Goal: Task Accomplishment & Management: Manage account settings

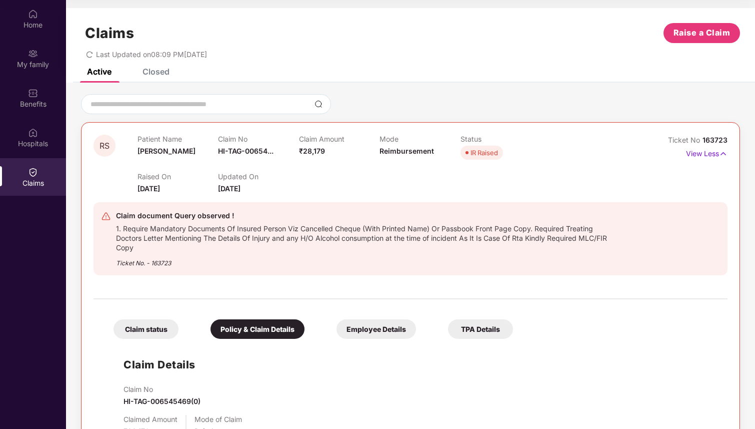
click at [104, 217] on img at bounding box center [106, 216] width 10 height 10
click at [165, 71] on div "Closed" at bounding box center [156, 72] width 27 height 10
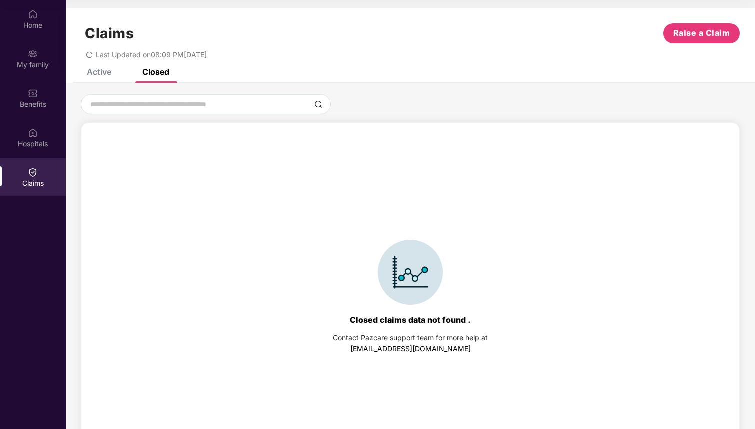
click at [90, 75] on div "Active" at bounding box center [99, 72] width 25 height 10
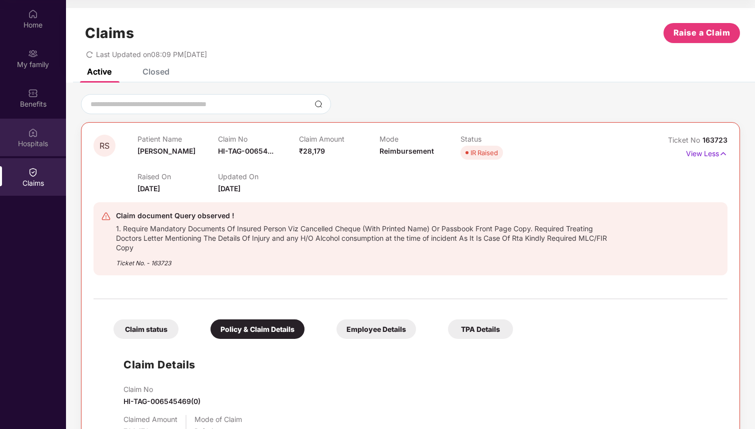
click at [30, 139] on div "Hospitals" at bounding box center [33, 144] width 66 height 10
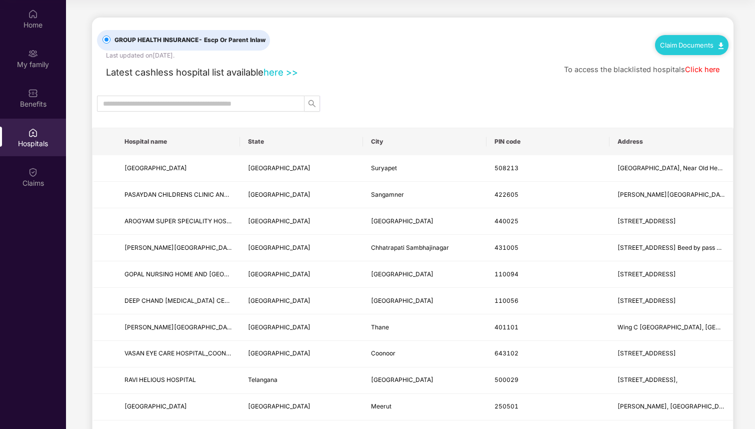
click at [693, 49] on div "Claim Documents" at bounding box center [692, 45] width 74 height 20
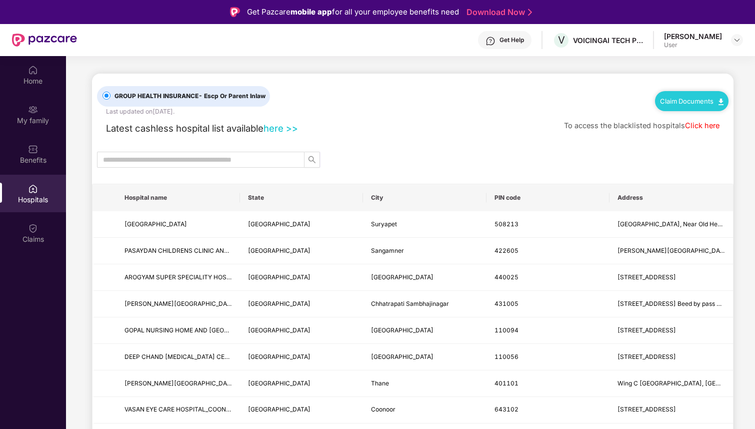
click at [511, 40] on div "Get Help" at bounding box center [512, 40] width 25 height 8
click at [402, 117] on div "Latest cashless hospital list available here >> To access the blacklisted hospi…" at bounding box center [413, 126] width 632 height 20
click at [33, 156] on div "Benefits" at bounding box center [33, 160] width 66 height 10
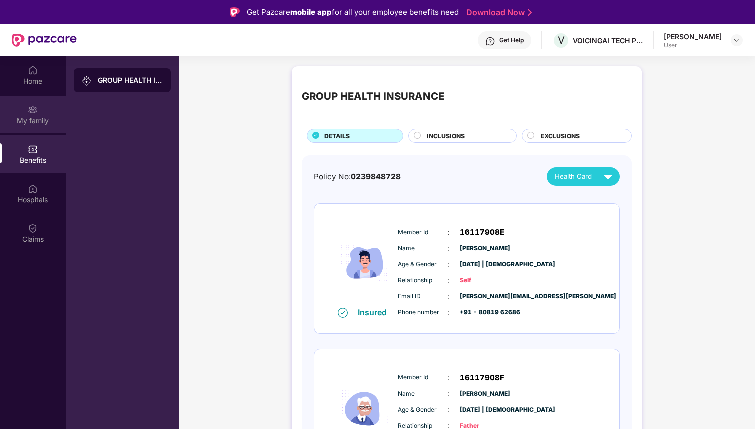
click at [41, 116] on div "My family" at bounding box center [33, 121] width 66 height 10
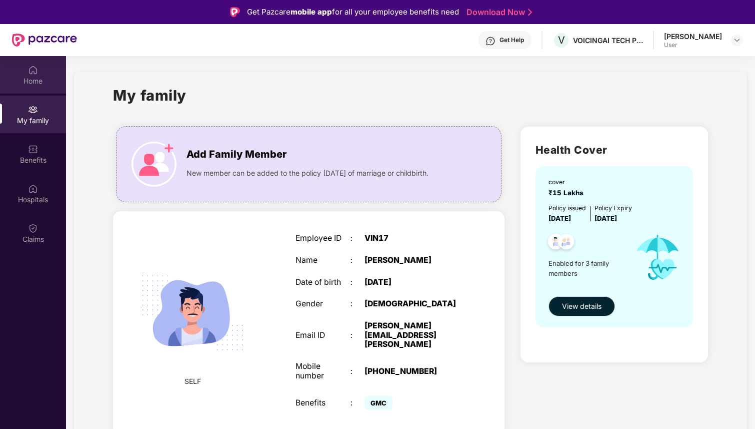
click at [22, 80] on div "Home" at bounding box center [33, 81] width 66 height 10
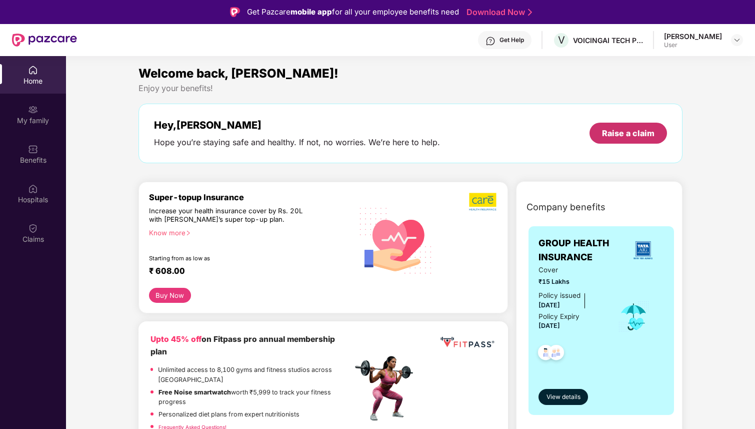
click at [624, 135] on div "Raise a claim" at bounding box center [628, 133] width 53 height 11
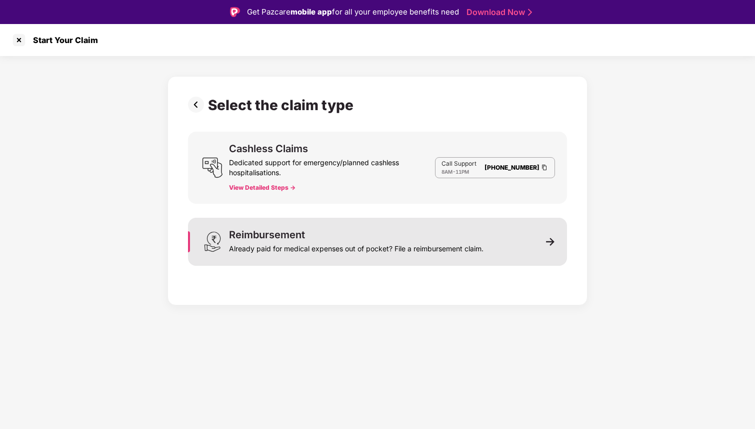
click at [313, 241] on div "Already paid for medical expenses out of pocket? File a reimbursement claim." at bounding box center [356, 247] width 255 height 14
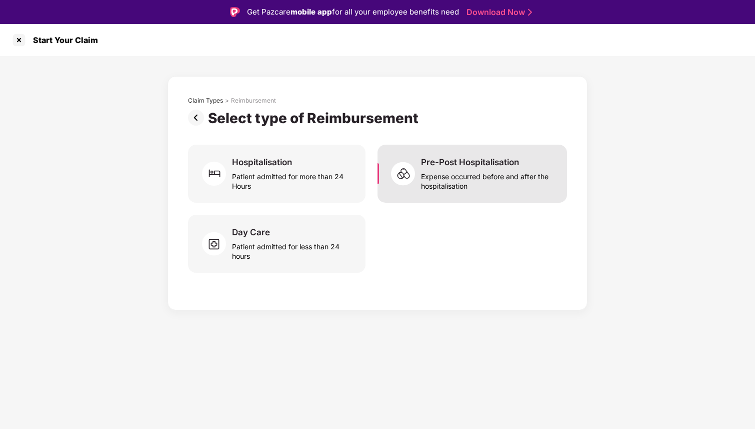
click at [412, 191] on div "Pre-Post Hospitalisation Expense occurred before and after the hospitalisation" at bounding box center [473, 174] width 190 height 58
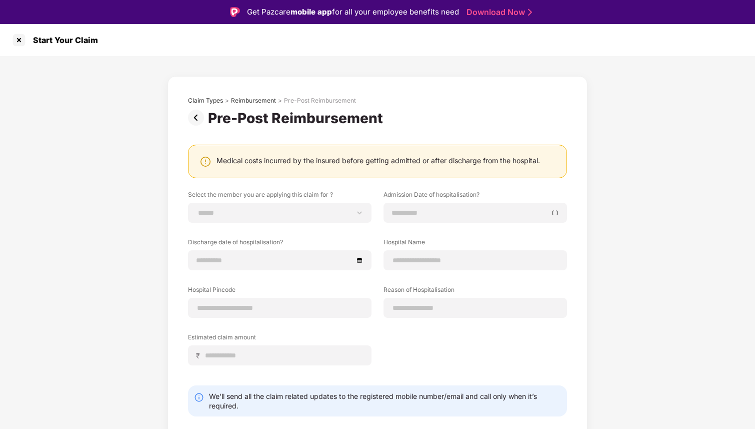
scroll to position [25, 0]
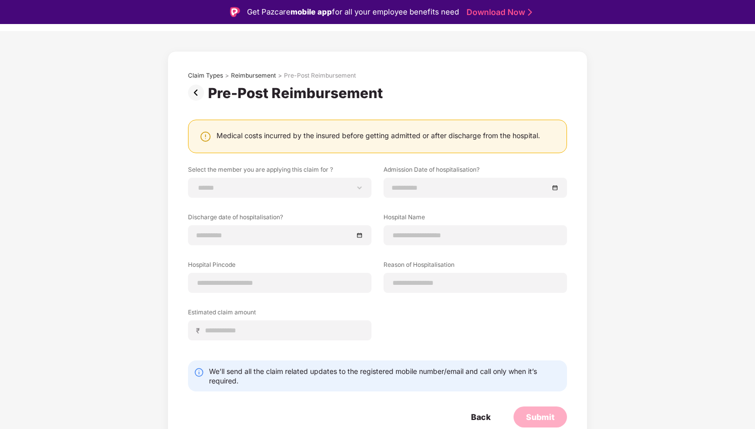
click at [193, 94] on img at bounding box center [198, 93] width 20 height 16
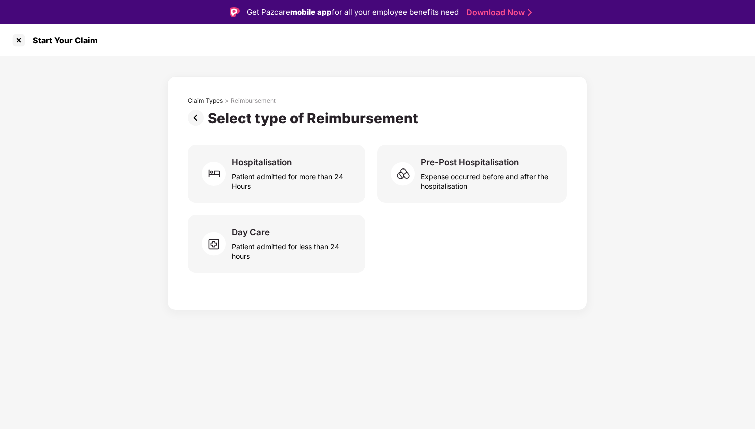
click at [197, 123] on img at bounding box center [198, 118] width 20 height 16
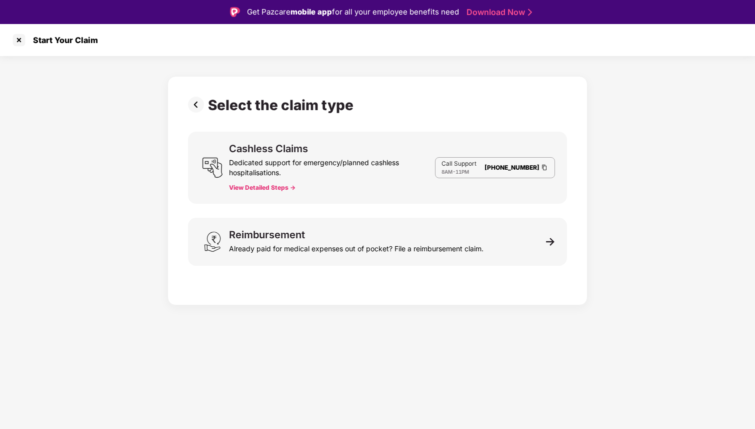
click at [187, 88] on div "Select the claim type Cashless Claims Dedicated support for emergency/planned c…" at bounding box center [378, 190] width 420 height 229
click at [191, 103] on img at bounding box center [198, 105] width 20 height 16
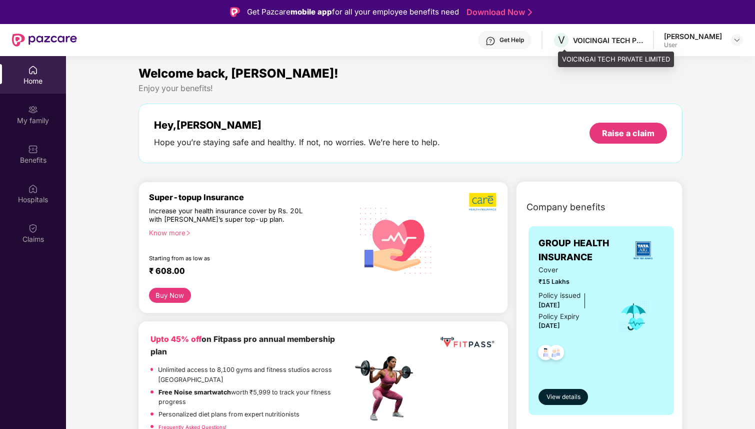
click at [585, 42] on div "VOICINGAI TECH PRIVATE LIMITED" at bounding box center [608, 41] width 70 height 10
click at [729, 46] on div "[PERSON_NAME] User" at bounding box center [703, 41] width 79 height 18
click at [737, 45] on div at bounding box center [737, 40] width 12 height 12
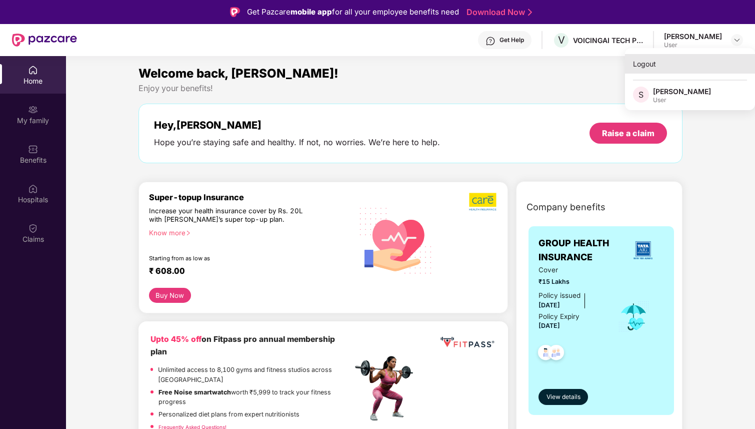
click at [641, 68] on div "Logout" at bounding box center [690, 64] width 130 height 20
